Goal: Information Seeking & Learning: Learn about a topic

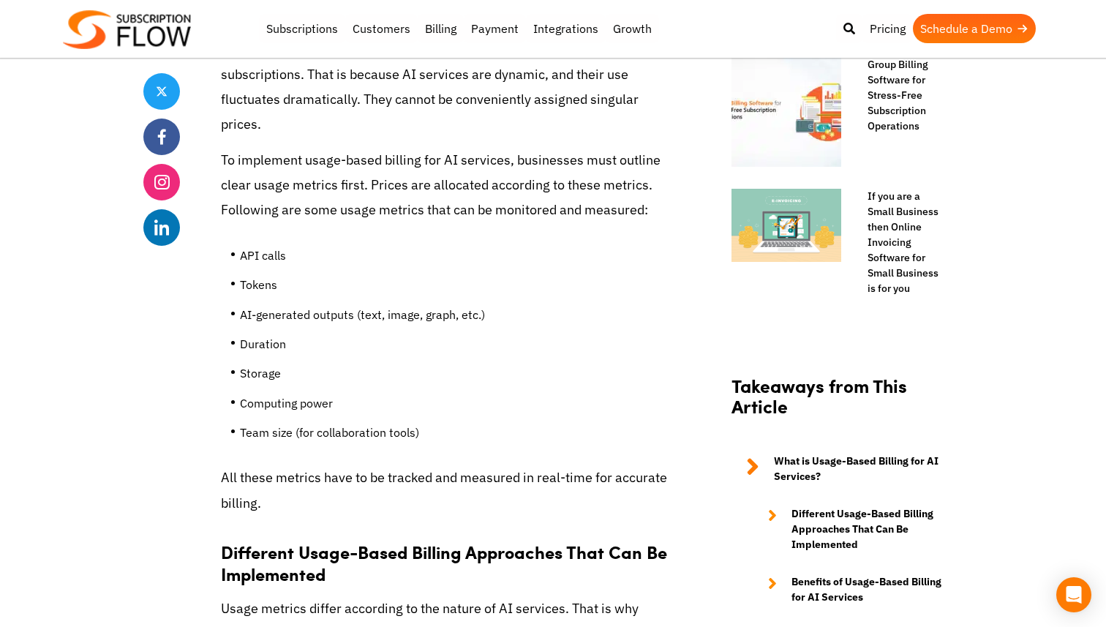
scroll to position [1103, 0]
click at [389, 316] on li "AI-generated outputs (text, image, graph, etc.)" at bounding box center [456, 318] width 432 height 29
click at [443, 317] on li "AI-generated outputs (text, image, graph, etc.)" at bounding box center [456, 318] width 432 height 29
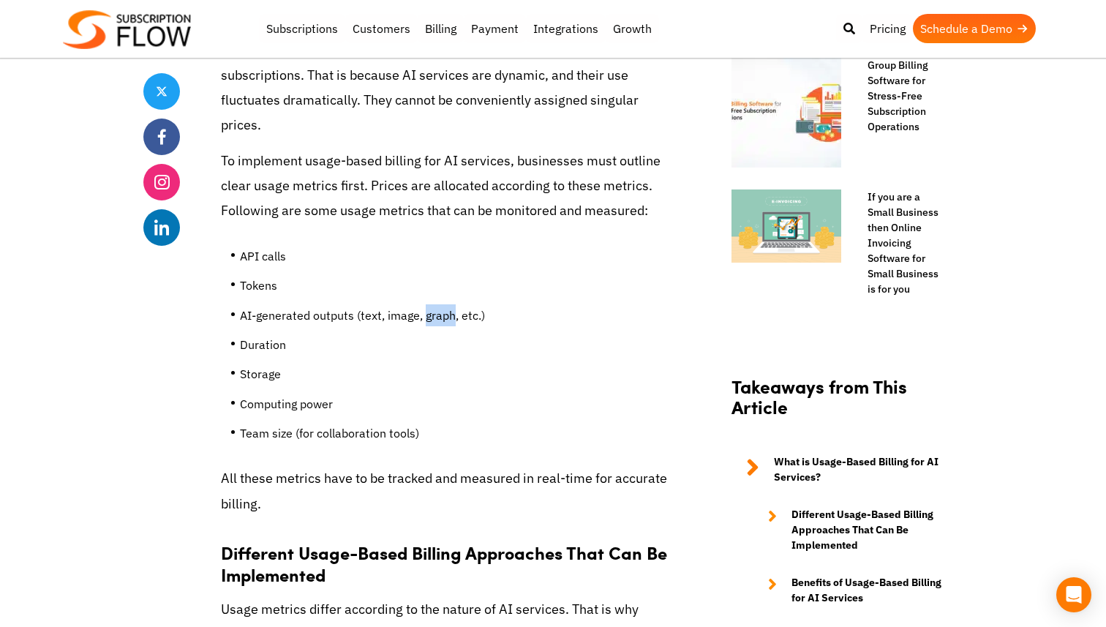
click at [443, 317] on li "AI-generated outputs (text, image, graph, etc.)" at bounding box center [456, 318] width 432 height 29
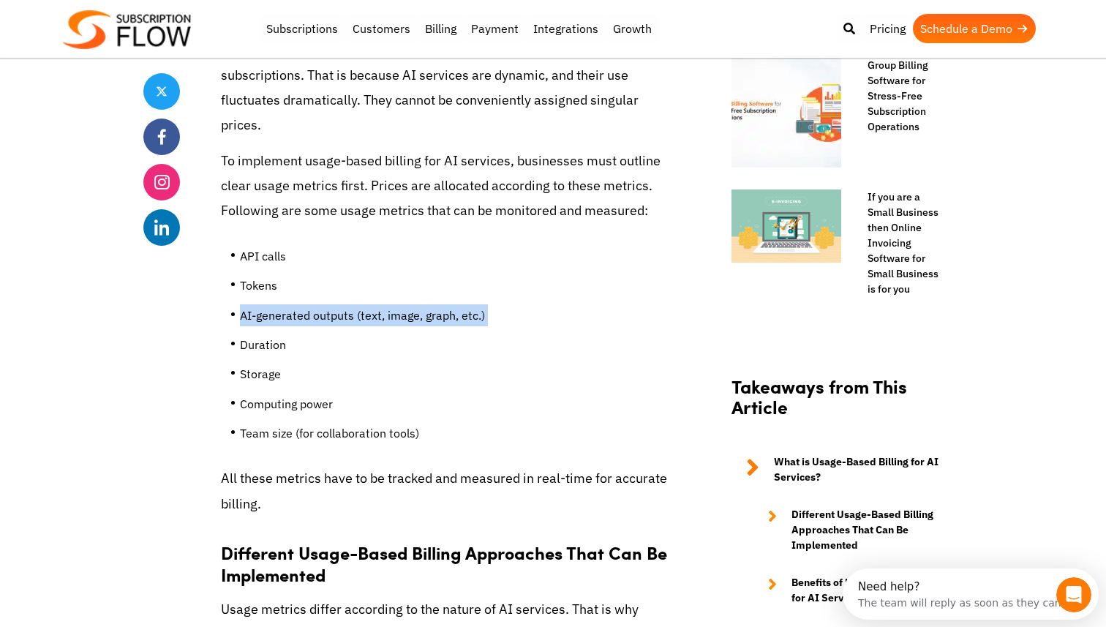
scroll to position [0, 0]
click at [290, 345] on li "Duration" at bounding box center [456, 348] width 432 height 29
click at [292, 381] on li "Storage" at bounding box center [456, 377] width 432 height 29
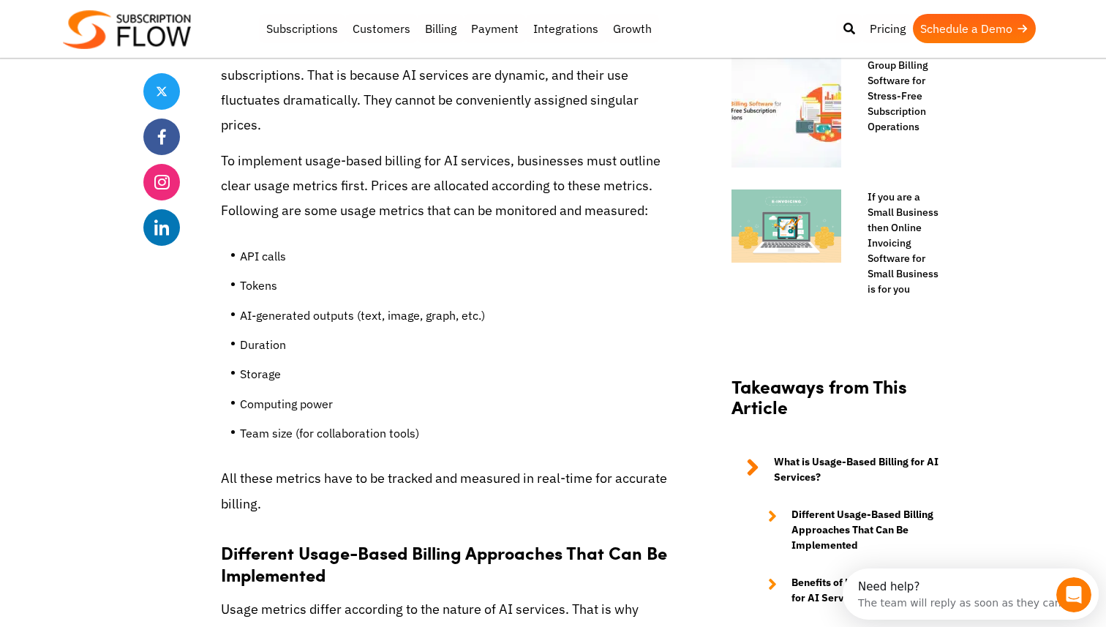
click at [292, 381] on li "Storage" at bounding box center [456, 377] width 432 height 29
click at [305, 405] on li "Computing power" at bounding box center [456, 407] width 432 height 29
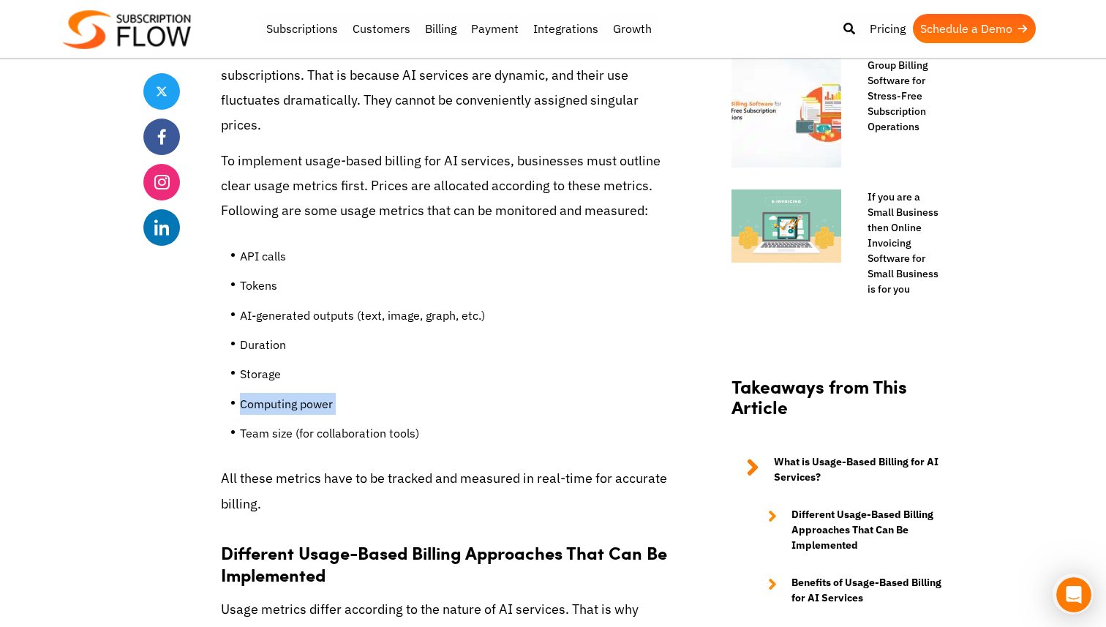
click at [305, 405] on li "Computing power" at bounding box center [456, 407] width 432 height 29
click at [326, 365] on li "Storage" at bounding box center [456, 377] width 432 height 29
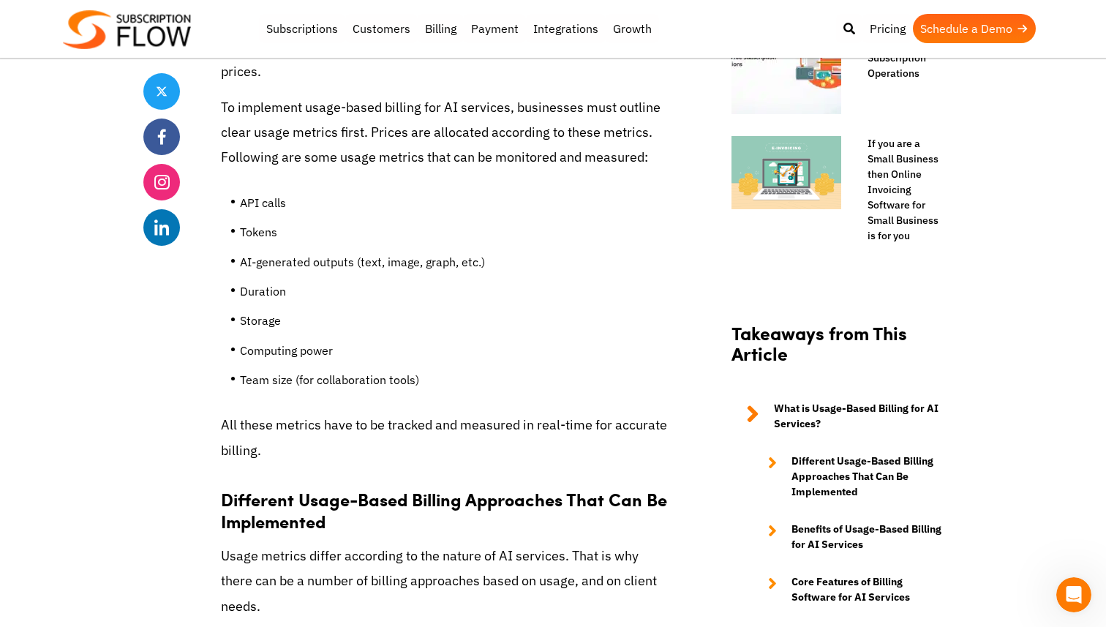
scroll to position [1163, 0]
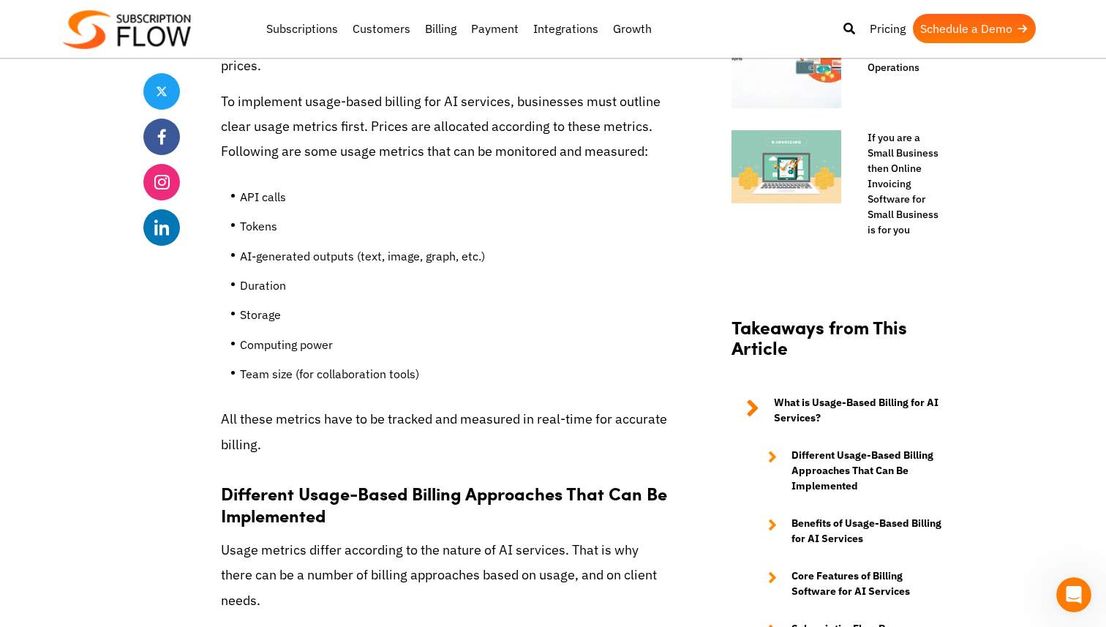
click at [327, 379] on li "Team size (for collaboration tools)" at bounding box center [456, 377] width 432 height 29
click at [316, 340] on li "Computing power" at bounding box center [456, 348] width 432 height 29
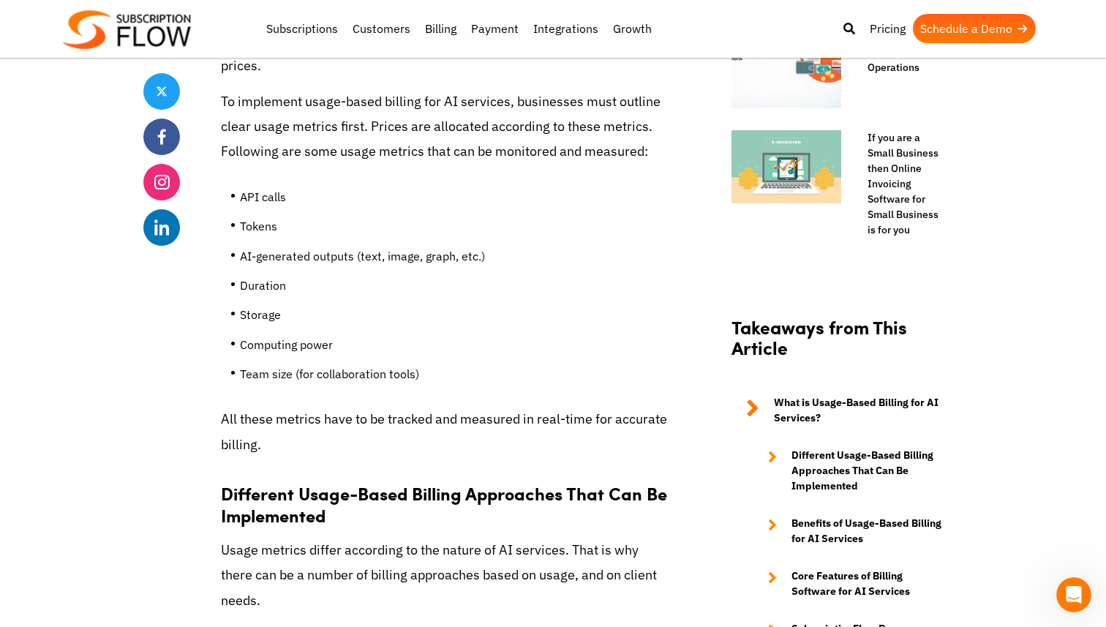
click at [296, 305] on li "Storage" at bounding box center [456, 318] width 432 height 29
click at [309, 276] on li "Duration" at bounding box center [456, 288] width 432 height 29
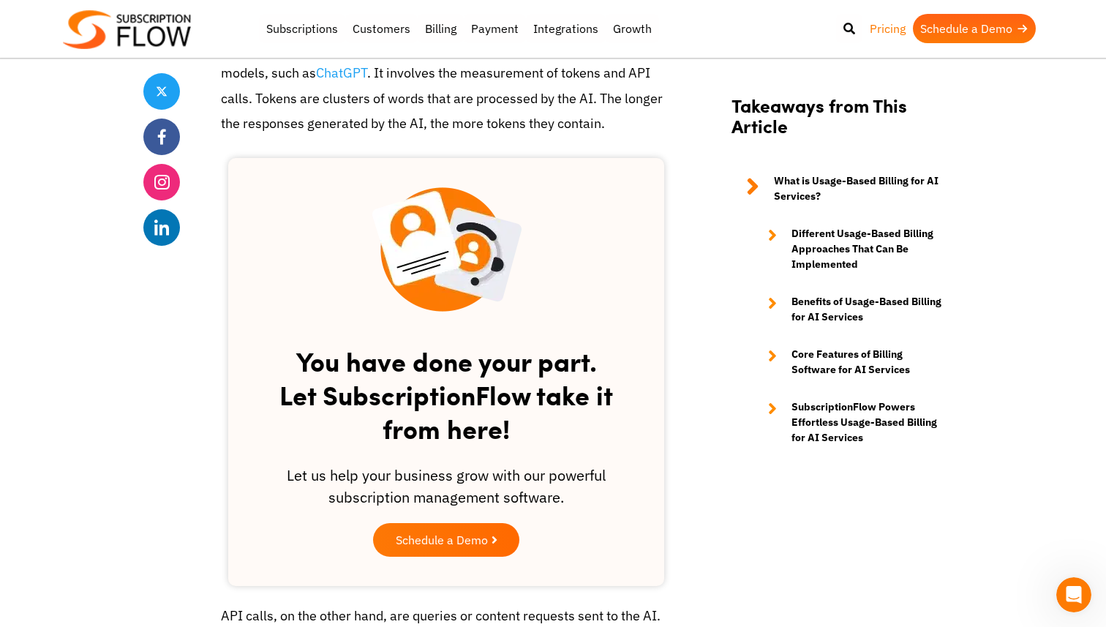
scroll to position [1788, 0]
